Goal: Find specific page/section: Find specific page/section

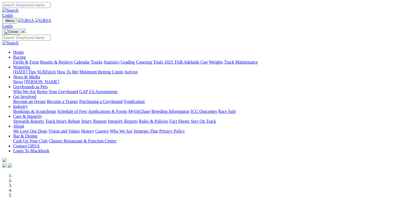
click at [15, 60] on link "Fields & Form" at bounding box center [26, 62] width 26 height 5
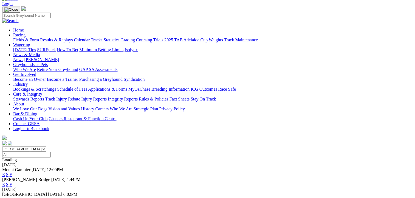
scroll to position [55, 0]
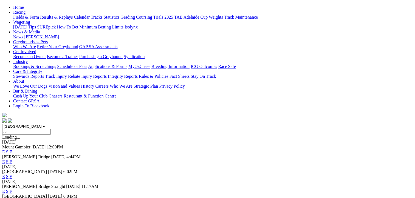
click at [12, 150] on link "F" at bounding box center [11, 152] width 2 height 5
